Goal: Information Seeking & Learning: Learn about a topic

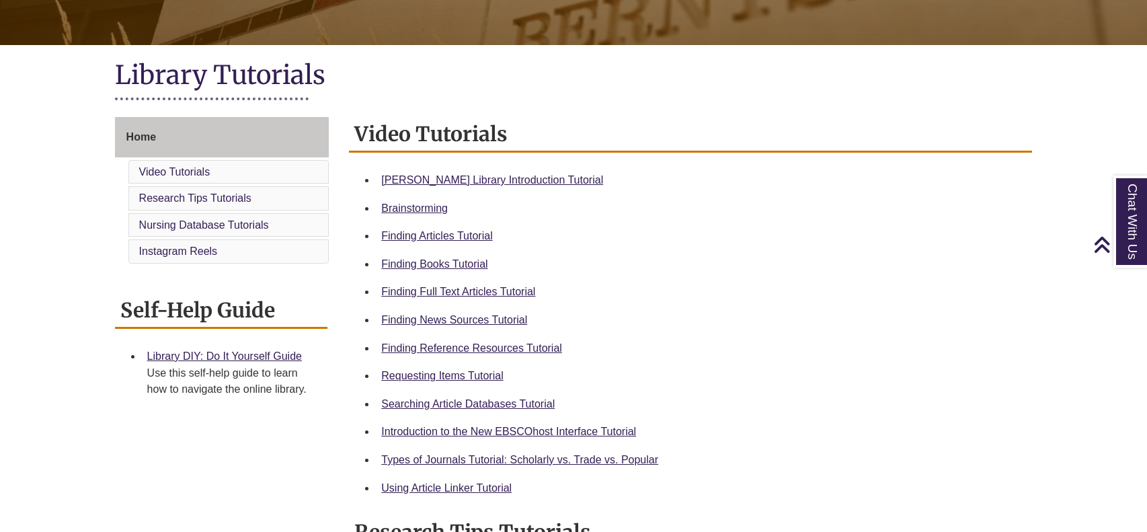
scroll to position [262, 0]
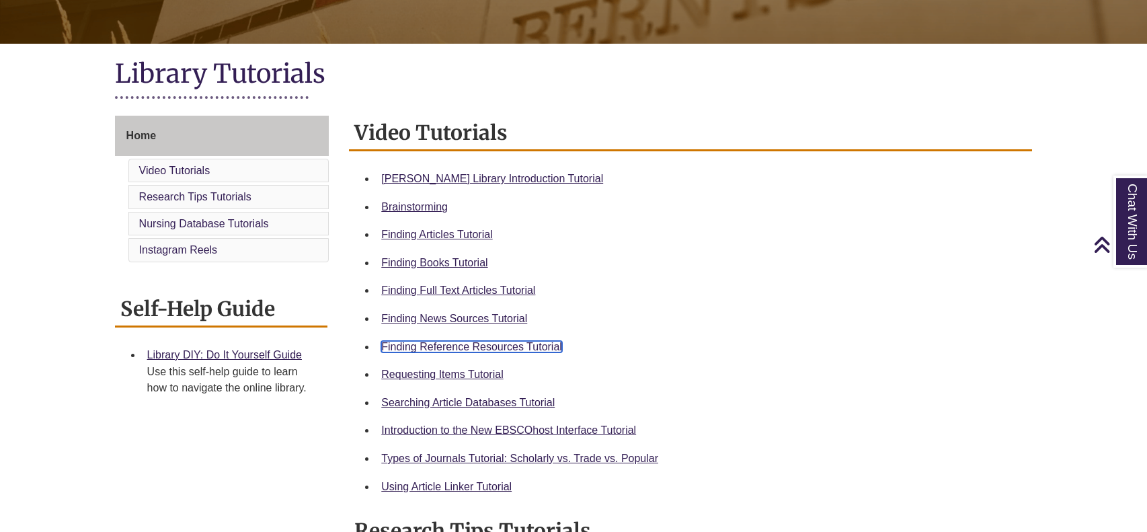
click at [519, 344] on link "Finding Reference Resources Tutorial" at bounding box center [471, 346] width 181 height 11
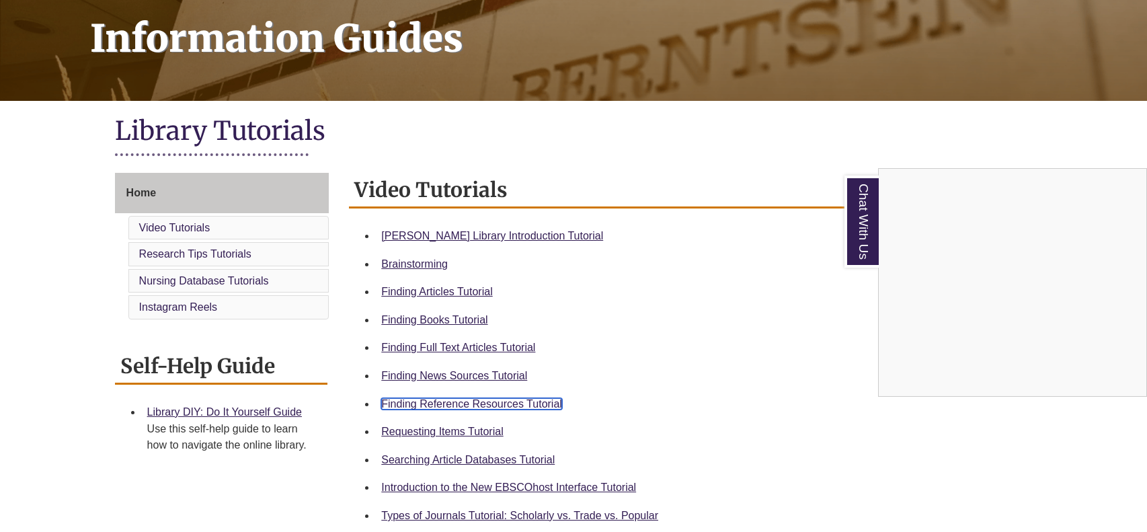
scroll to position [0, 0]
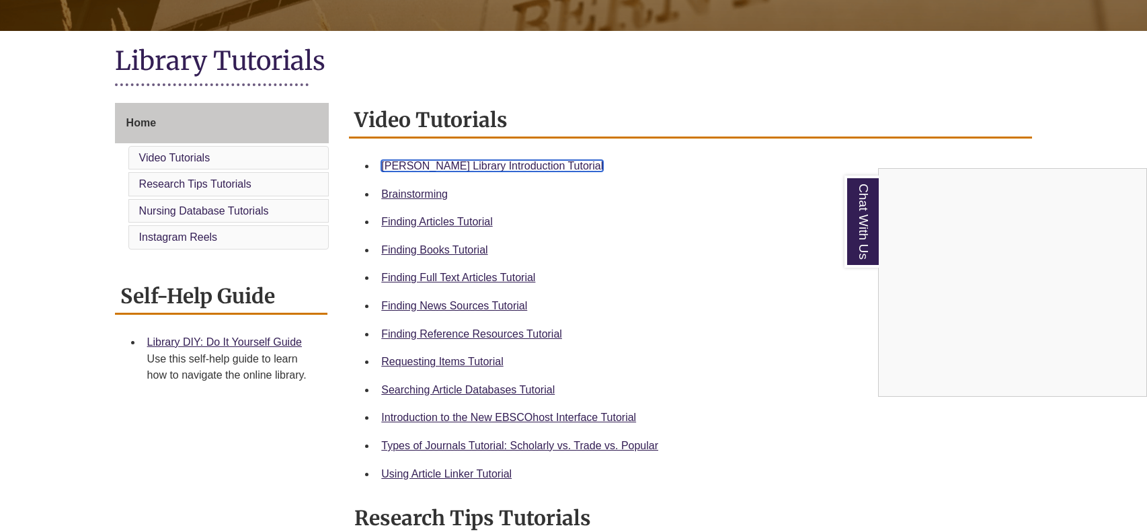
scroll to position [274, 0]
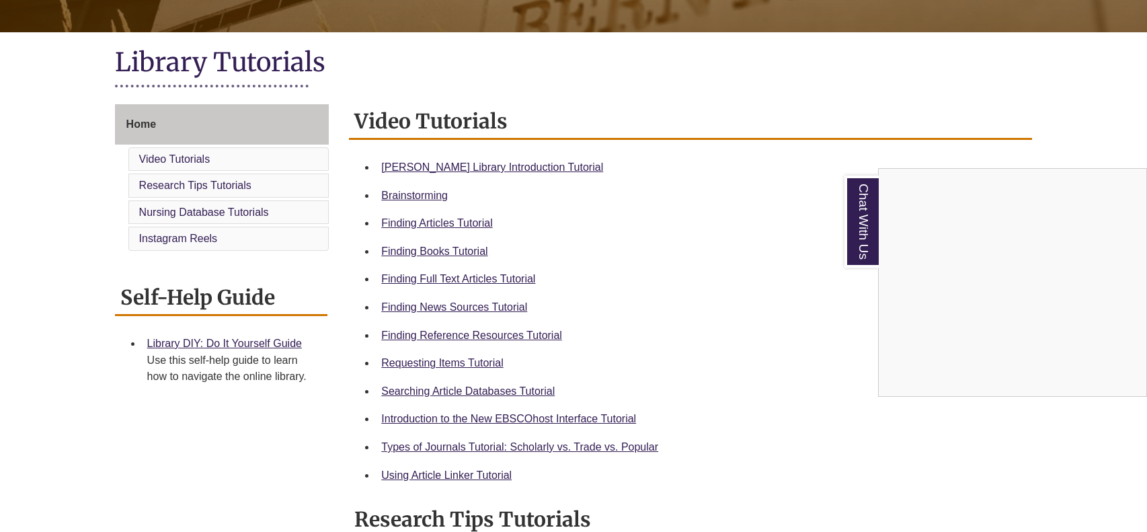
click at [189, 237] on div "Chat With Us" at bounding box center [573, 266] width 1147 height 532
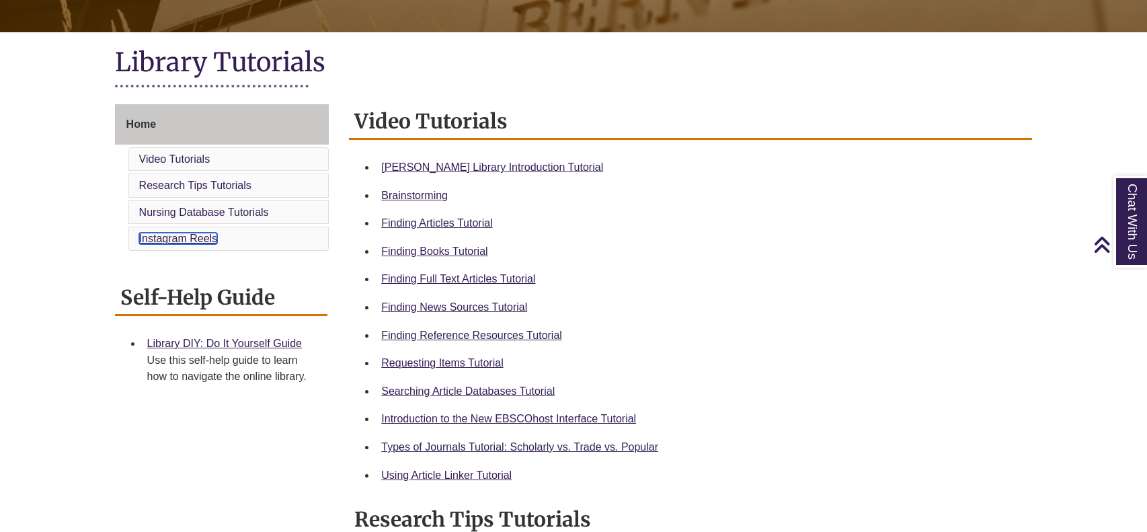
click at [190, 237] on link "Instagram Reels" at bounding box center [178, 238] width 79 height 11
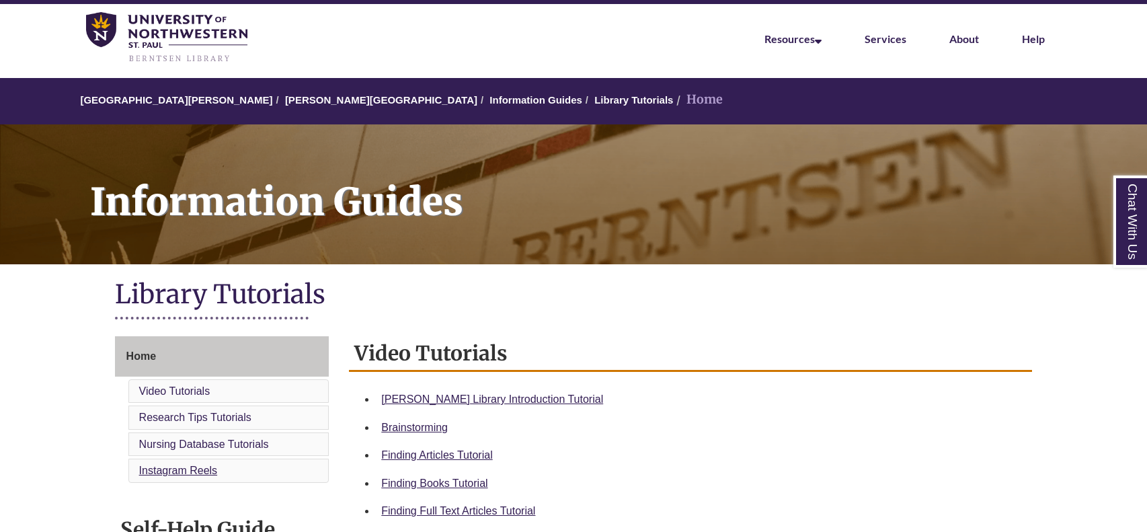
scroll to position [42, 0]
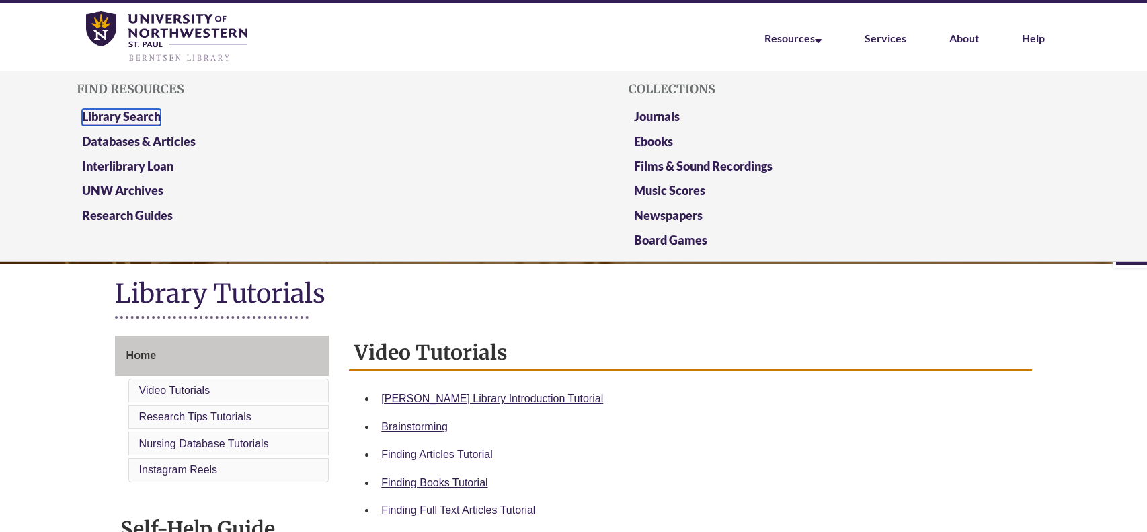
click at [155, 116] on link "Library Search" at bounding box center [121, 117] width 79 height 17
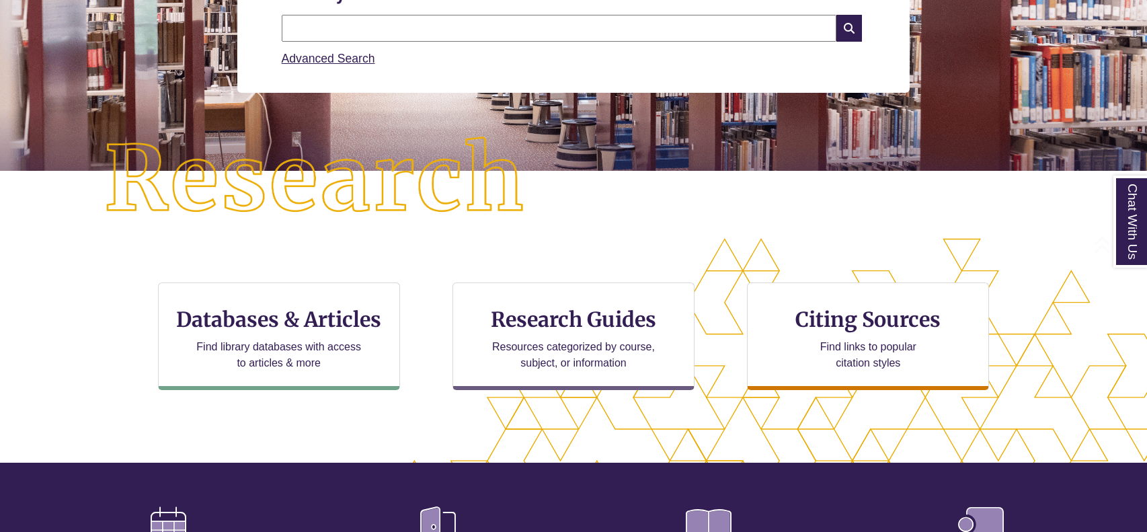
scroll to position [255, 0]
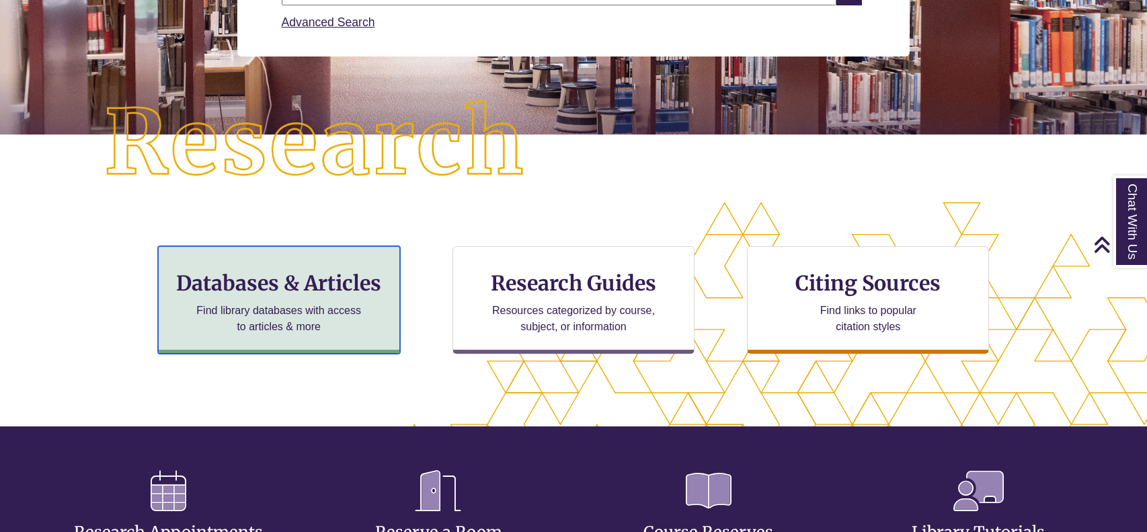
click at [362, 281] on h3 "Databases & Articles" at bounding box center [278, 283] width 219 height 26
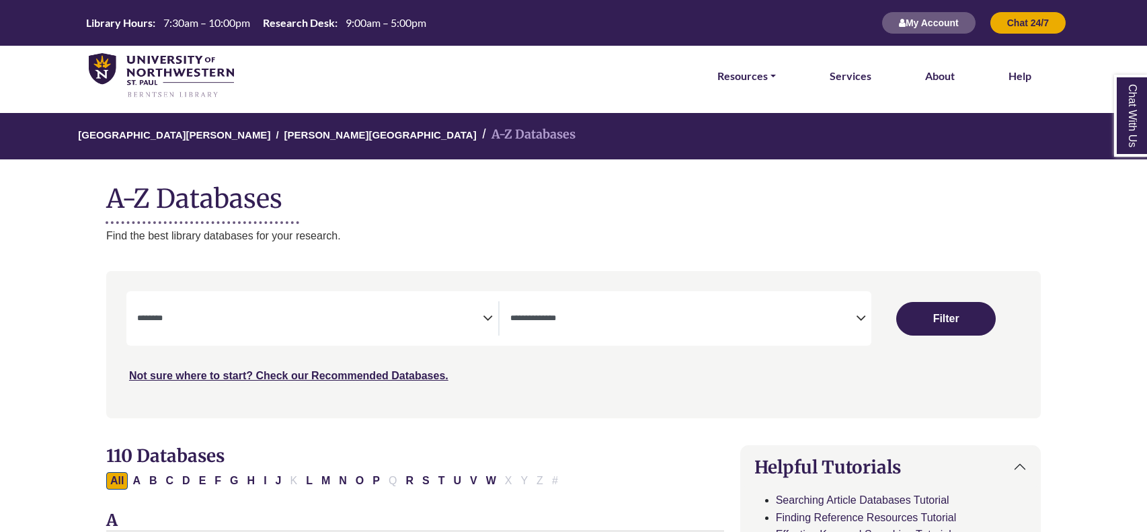
select select "Database Subject Filter"
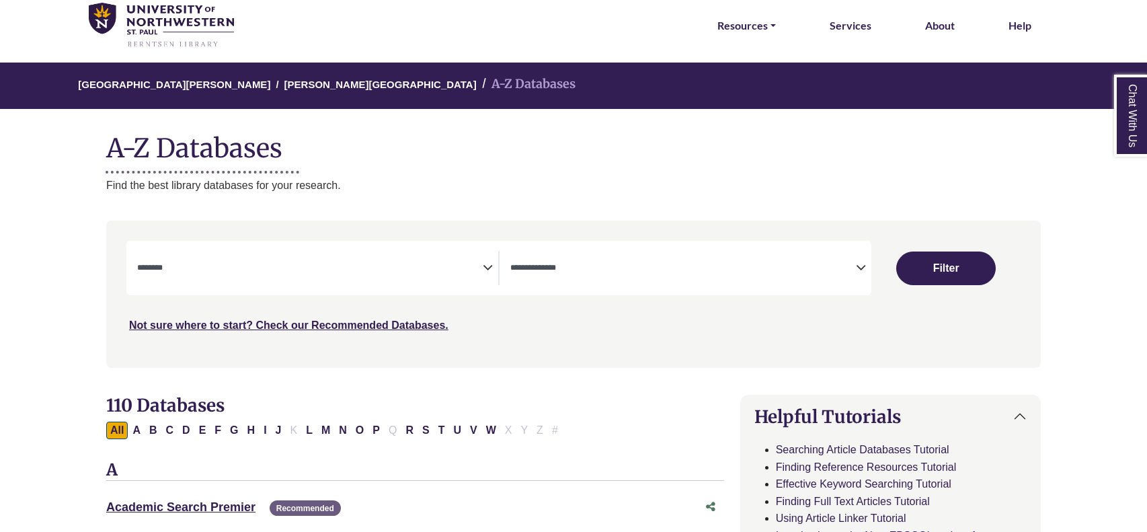
scroll to position [49, 0]
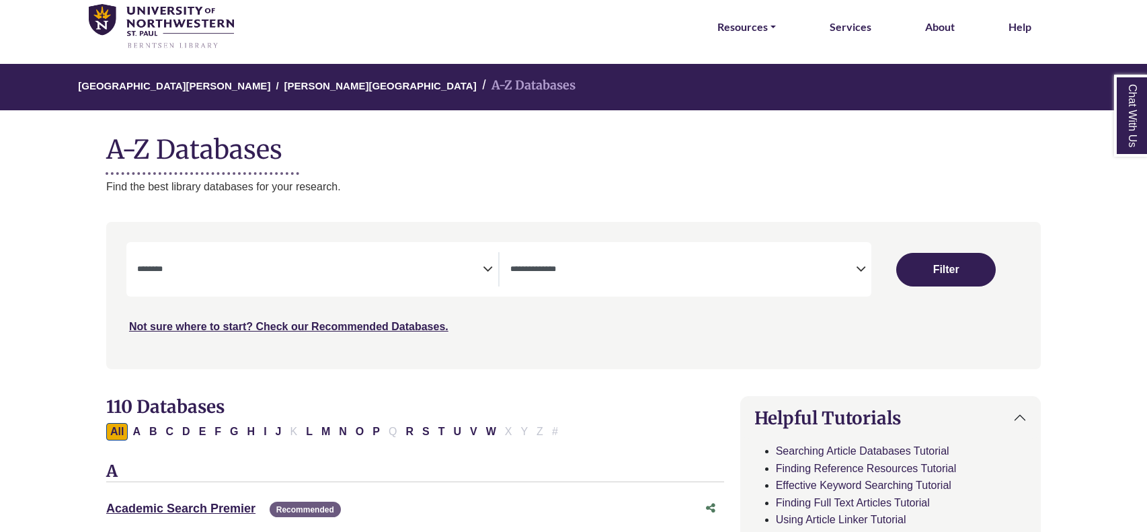
click at [767, 282] on span "Search filters" at bounding box center [683, 269] width 346 height 34
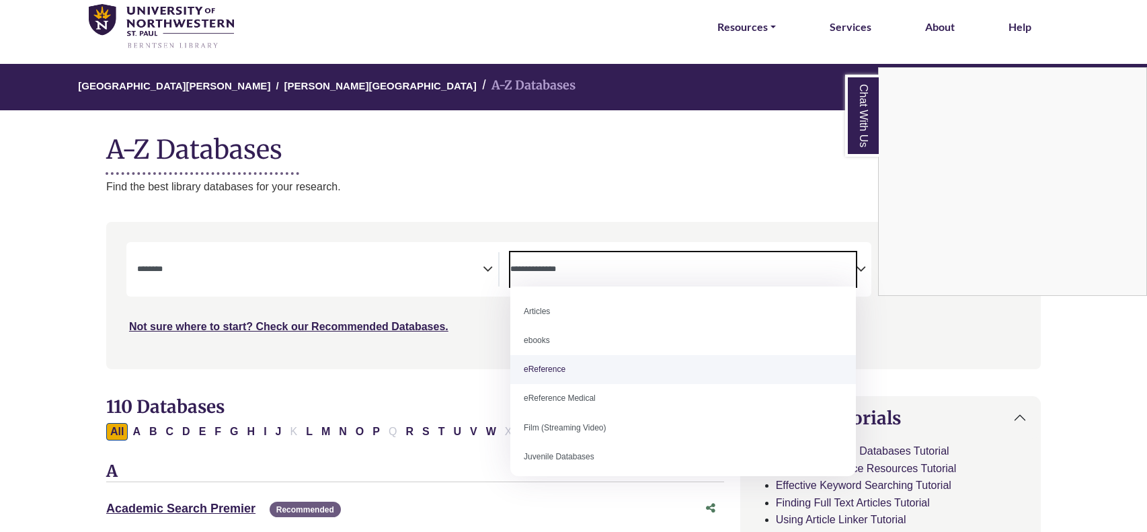
select select "*****"
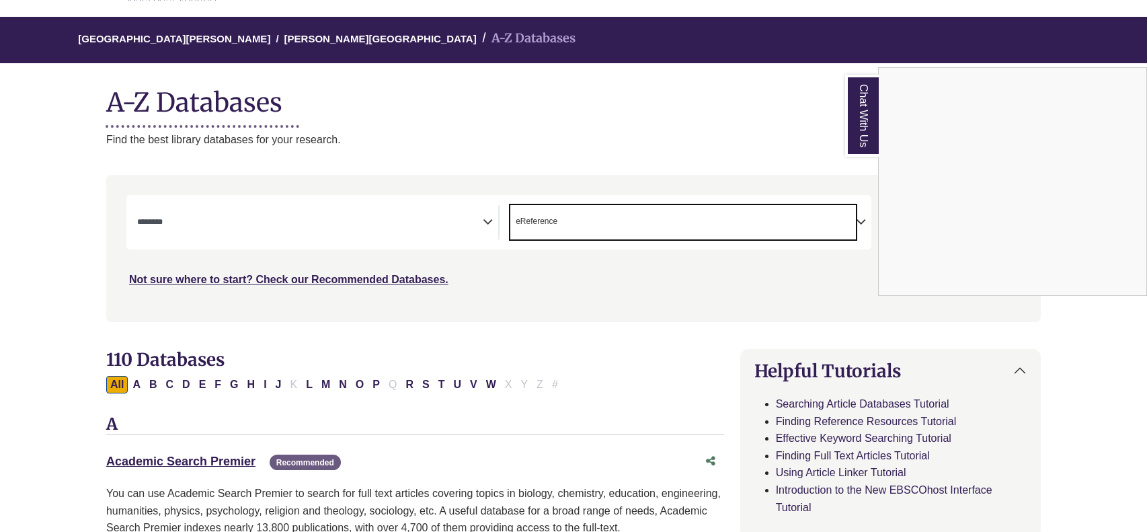
scroll to position [100, 0]
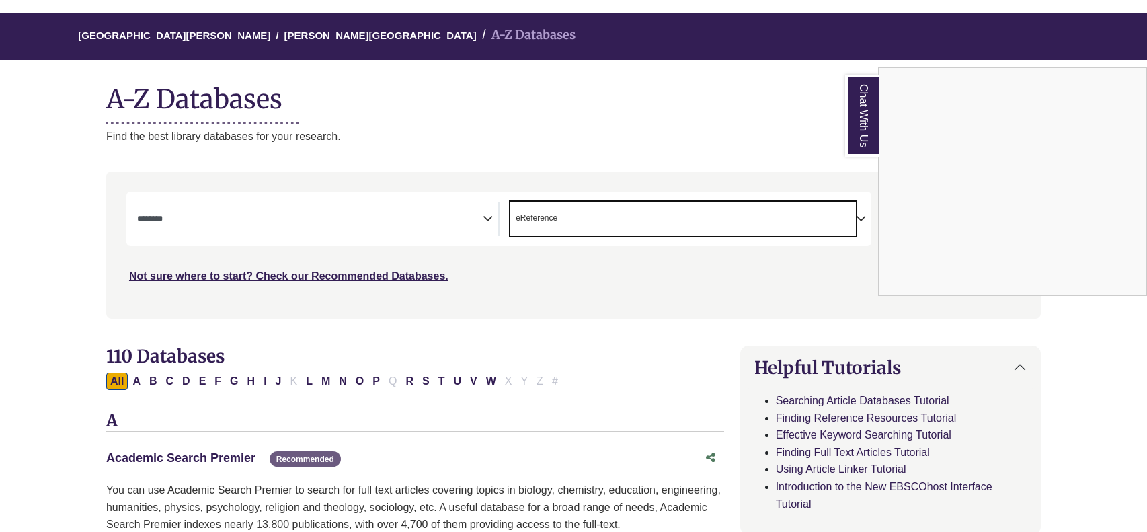
click at [390, 216] on div "Chat With Us" at bounding box center [573, 266] width 1147 height 532
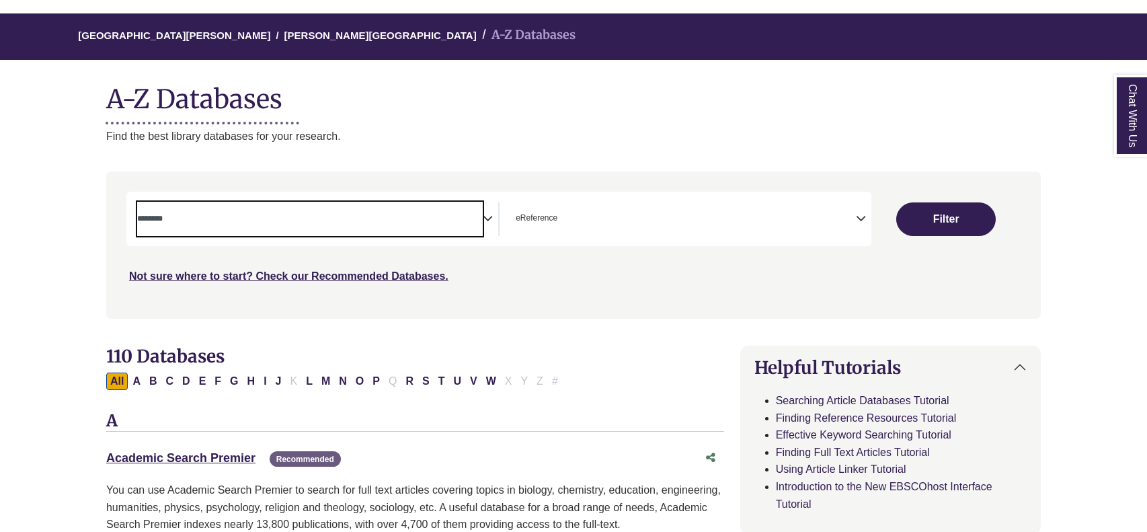
click at [436, 227] on span "Search filters" at bounding box center [310, 219] width 346 height 34
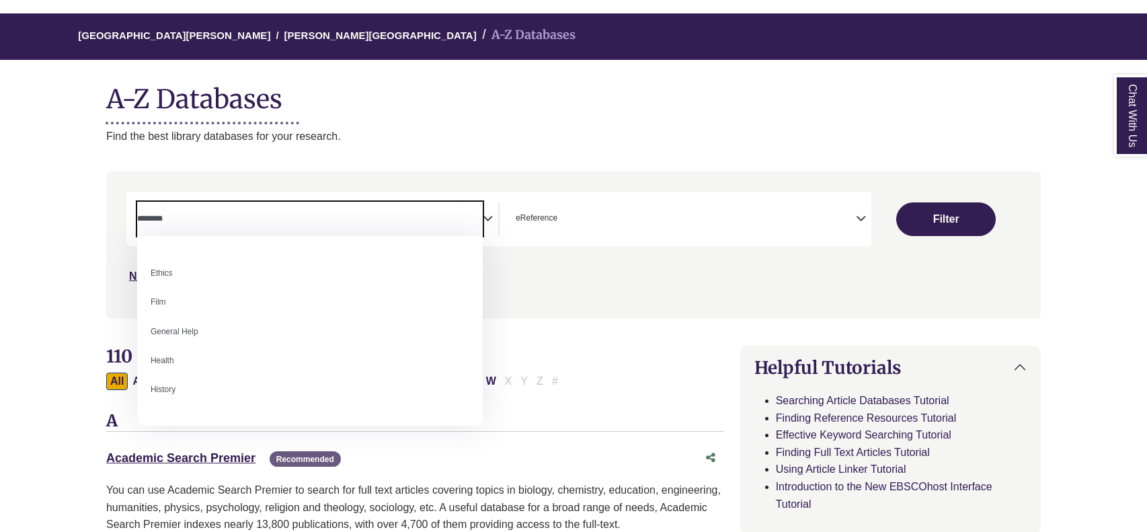
scroll to position [512, 0]
select select "*****"
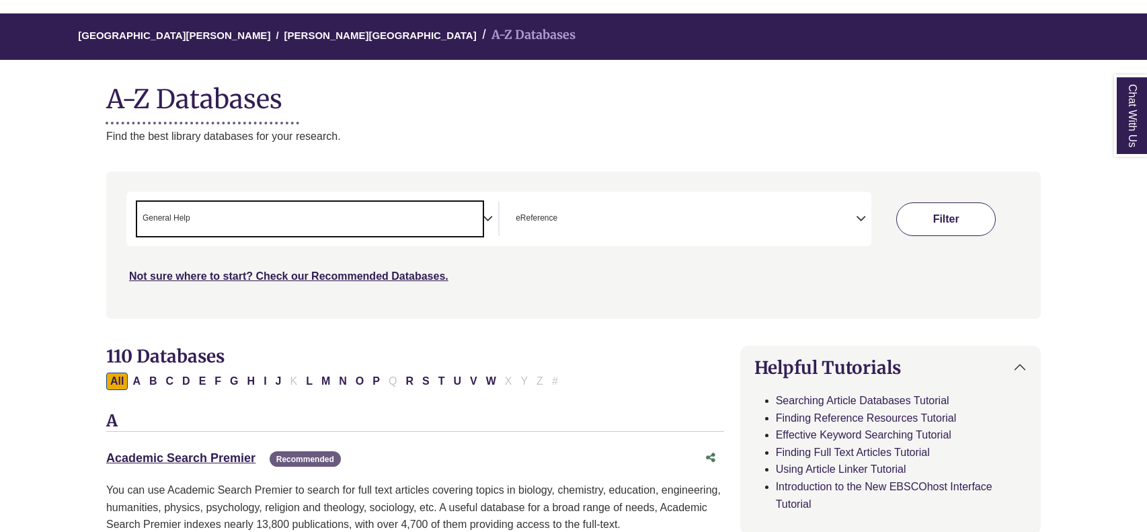
click at [922, 228] on button "Filter" at bounding box center [946, 219] width 100 height 34
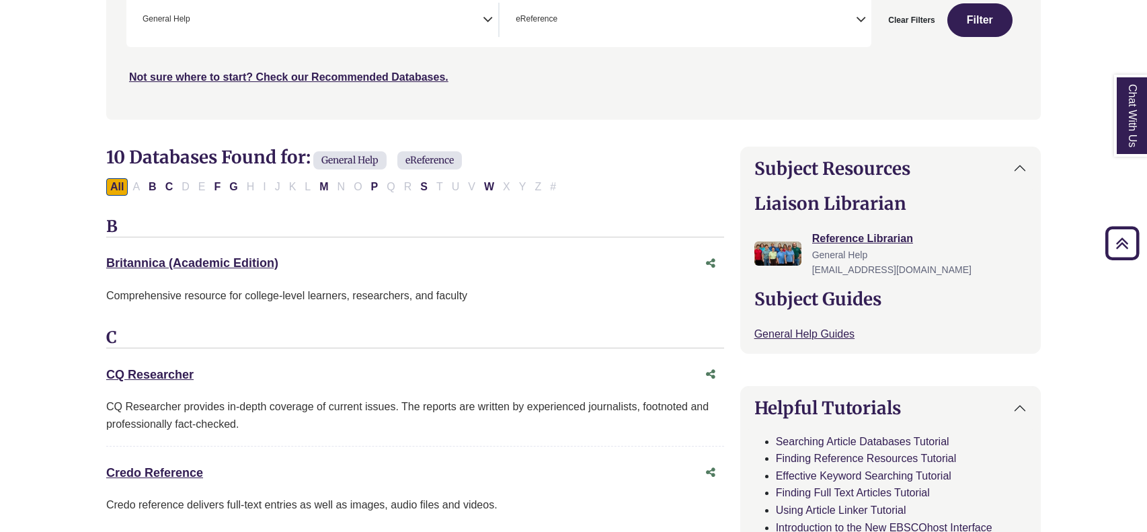
scroll to position [299, 0]
click at [178, 472] on link "Credo Reference This link opens in a new window" at bounding box center [154, 471] width 97 height 13
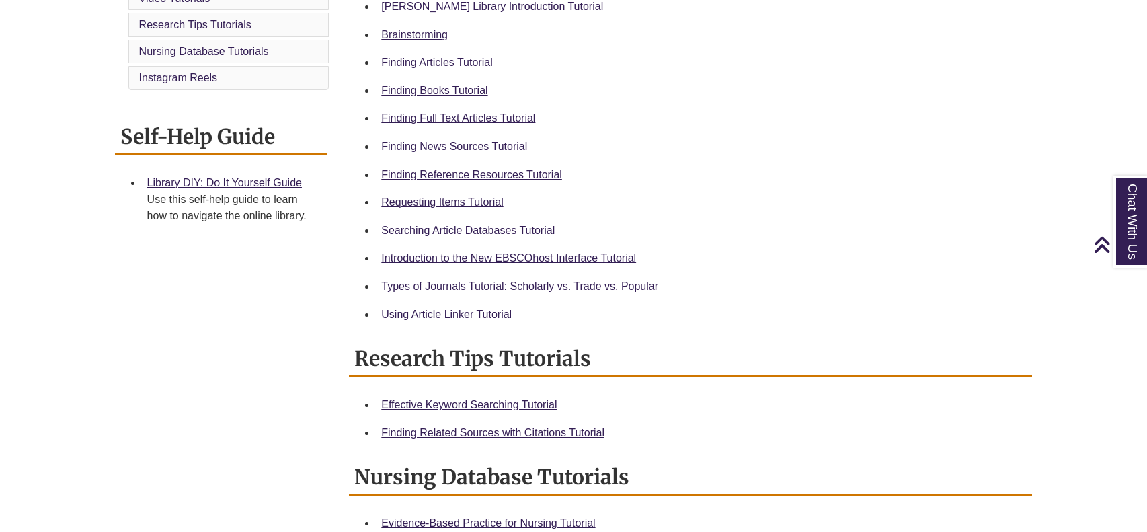
scroll to position [428, 0]
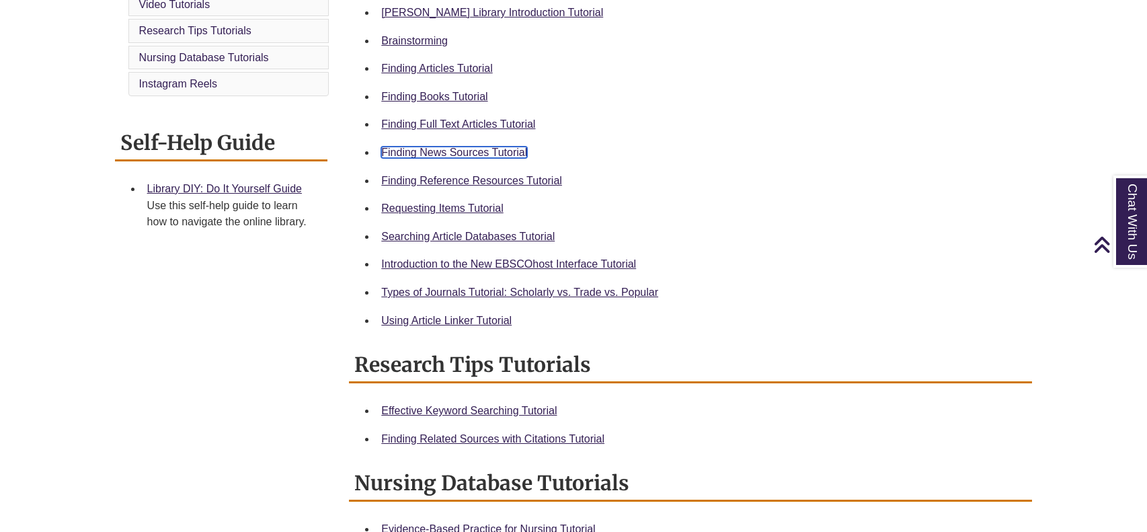
click at [498, 147] on link "Finding News Sources Tutorial" at bounding box center [454, 152] width 146 height 11
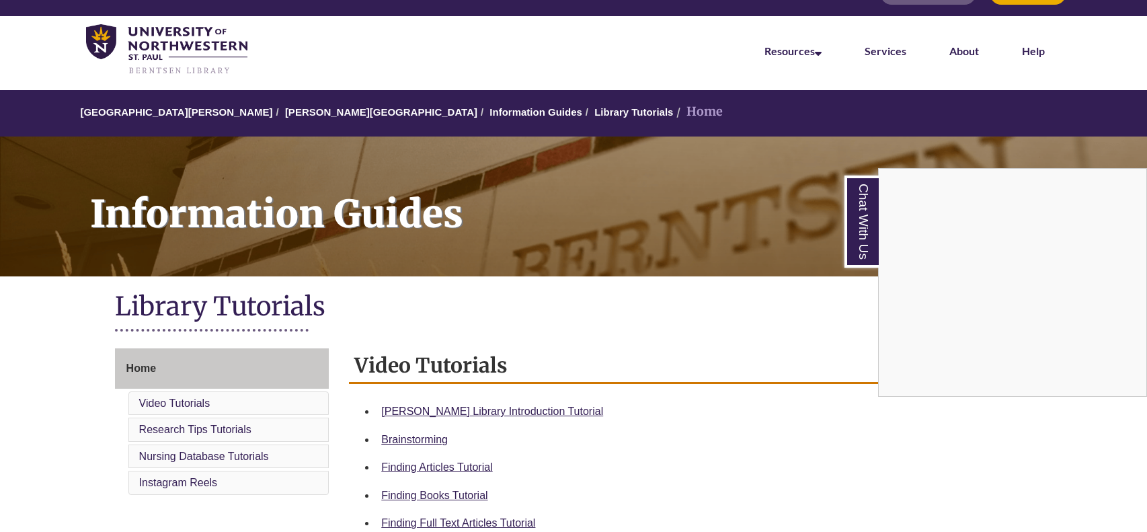
scroll to position [0, 0]
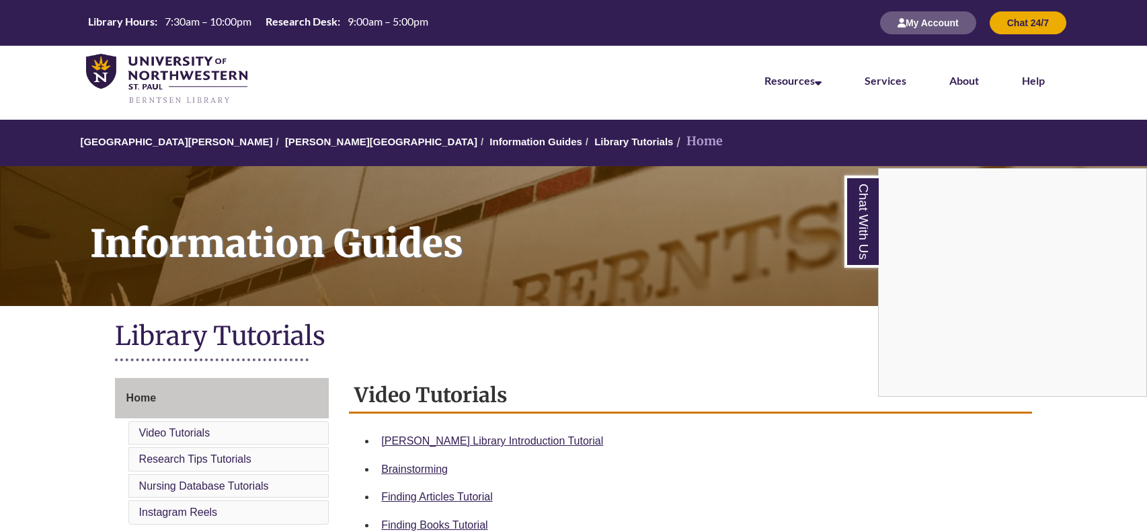
click at [573, 132] on div "Chat With Us" at bounding box center [573, 266] width 1147 height 532
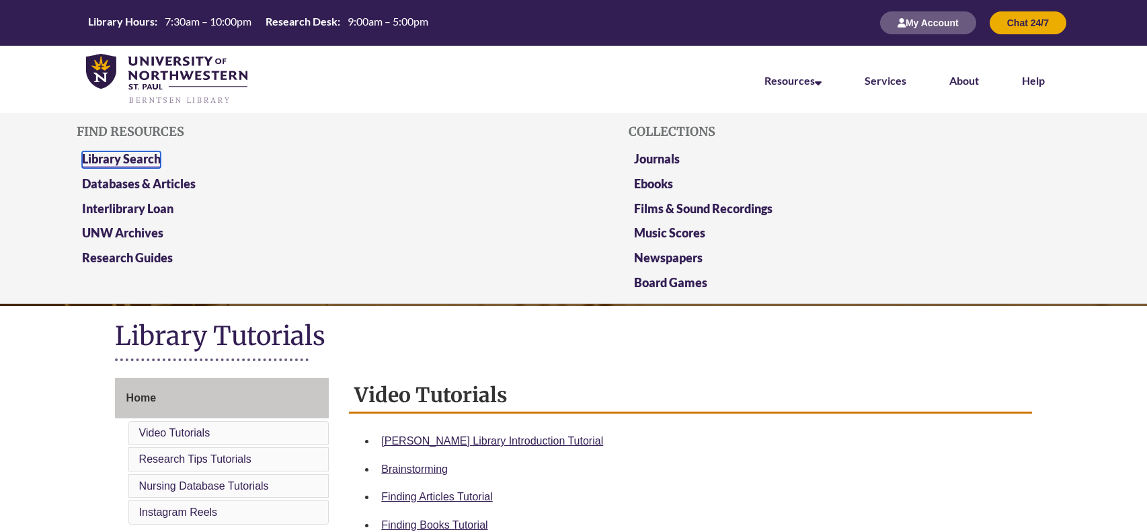
click at [143, 159] on link "Library Search" at bounding box center [121, 159] width 79 height 17
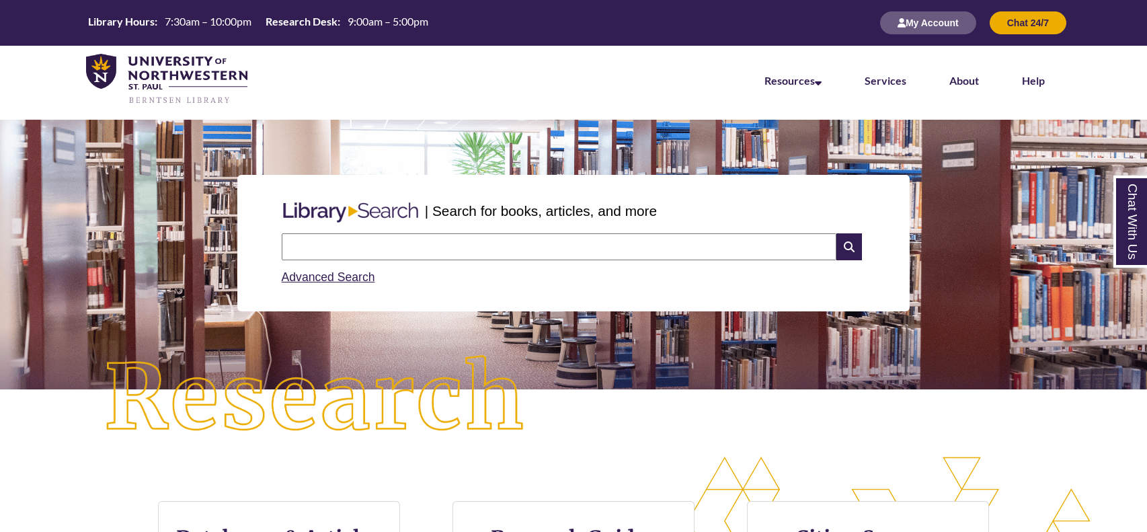
click at [476, 252] on input "text" at bounding box center [559, 246] width 555 height 27
type input "**********"
